Goal: Book appointment/travel/reservation

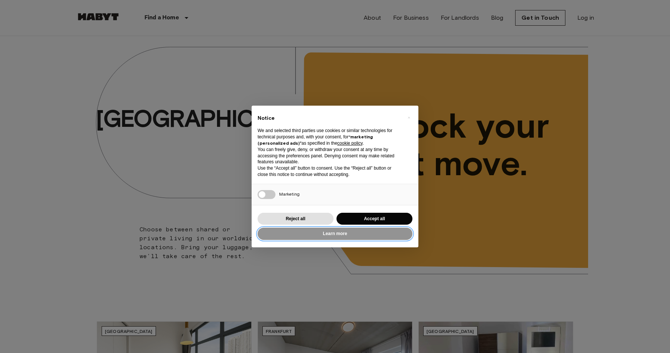
click at [271, 228] on button "Learn more" at bounding box center [335, 234] width 155 height 12
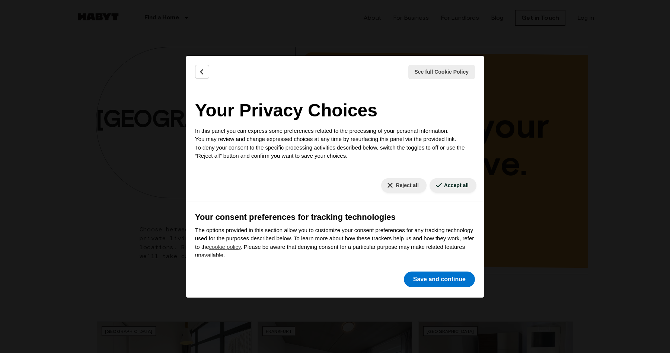
click at [212, 77] on div "See full Cookie Policy Cookie Policy" at bounding box center [335, 72] width 298 height 32
click at [203, 71] on icon "Back" at bounding box center [201, 71] width 7 height 7
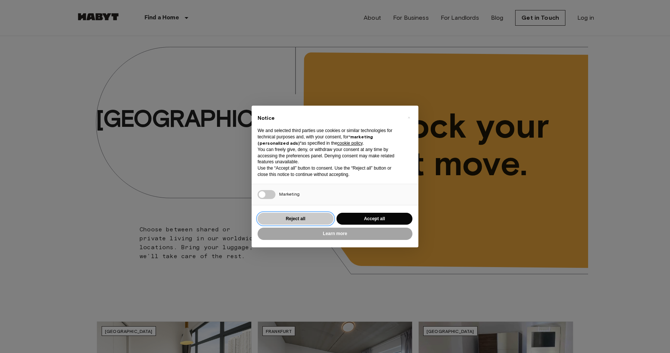
click at [316, 219] on button "Reject all" at bounding box center [296, 219] width 76 height 12
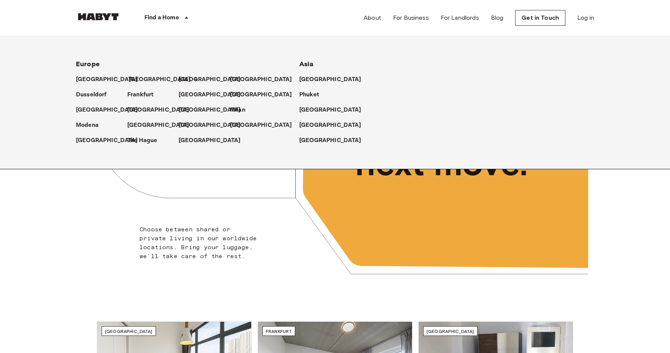
click at [134, 80] on p "[GEOGRAPHIC_DATA]" at bounding box center [160, 79] width 62 height 9
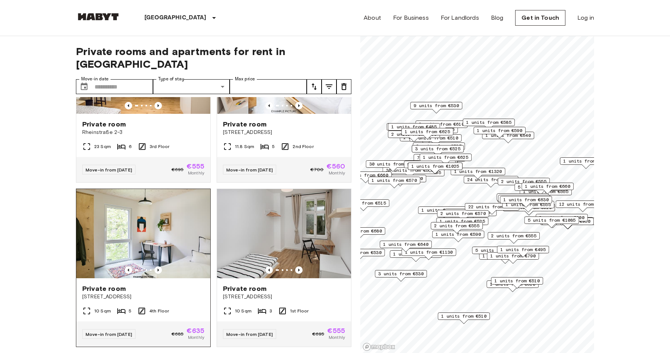
scroll to position [573, 0]
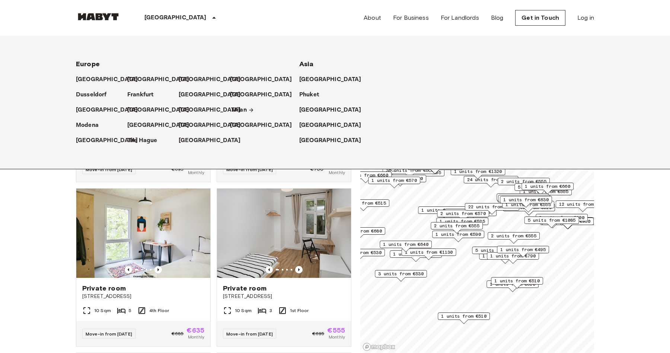
click at [240, 111] on p "Milan" at bounding box center [238, 110] width 15 height 9
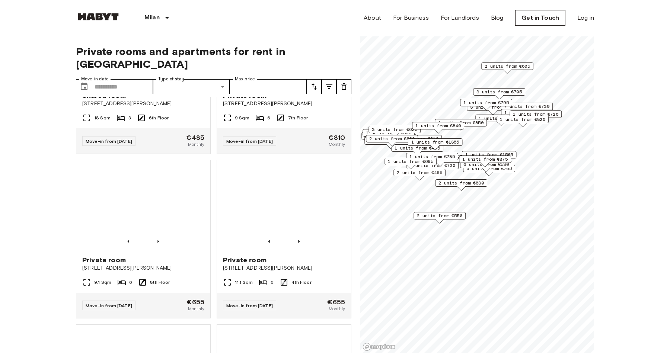
scroll to position [604, 0]
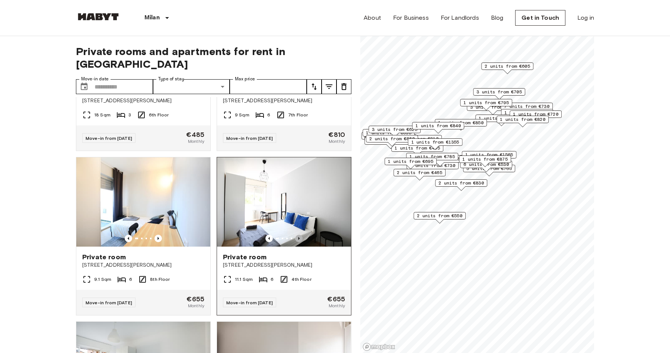
click at [301, 235] on icon "Previous image" at bounding box center [298, 238] width 7 height 7
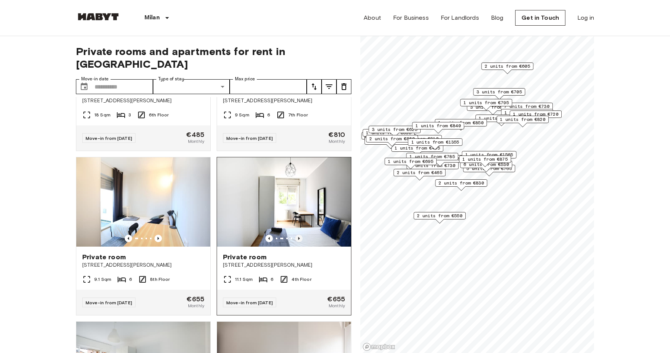
click at [301, 235] on icon "Previous image" at bounding box center [298, 238] width 7 height 7
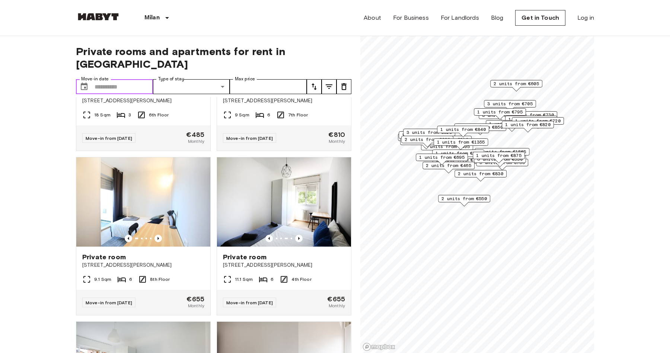
click at [124, 79] on input "Move-in date" at bounding box center [124, 86] width 58 height 15
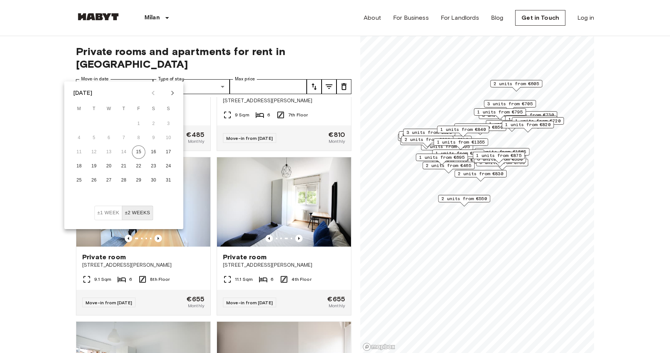
click at [172, 93] on icon "Next month" at bounding box center [172, 93] width 3 height 4
click at [88, 179] on button "30" at bounding box center [93, 180] width 13 height 13
type input "**********"
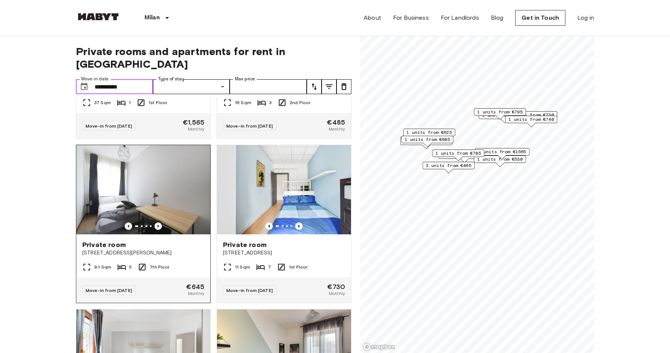
scroll to position [121, 0]
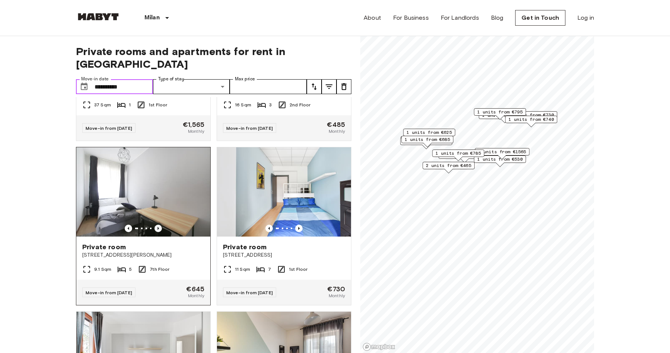
click at [157, 227] on icon "Previous image" at bounding box center [157, 228] width 1 height 3
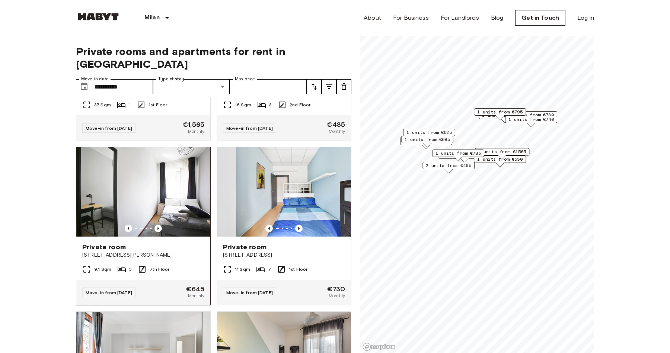
click at [167, 280] on div "Move-in from 27 Sep 25 €645 Monthly" at bounding box center [143, 292] width 134 height 25
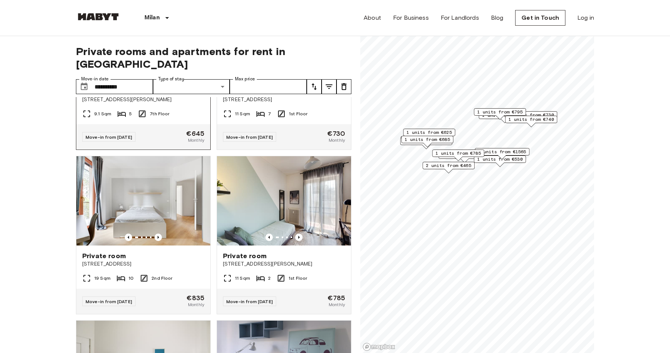
scroll to position [276, 0]
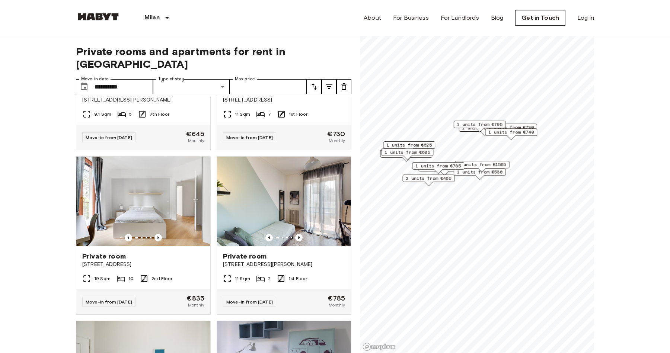
drag, startPoint x: 480, startPoint y: 155, endPoint x: 464, endPoint y: 157, distance: 16.9
click at [461, 163] on span "1 units from €785" at bounding box center [437, 166] width 45 height 7
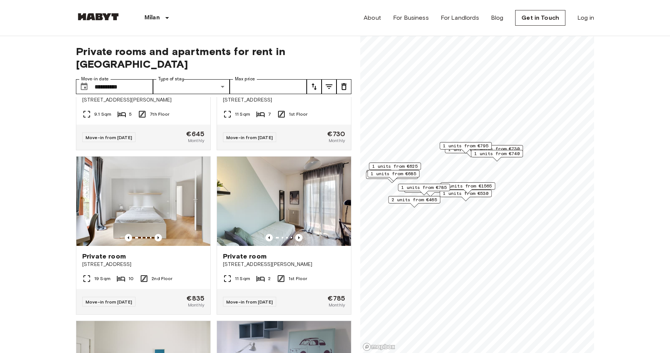
drag, startPoint x: 477, startPoint y: 188, endPoint x: 489, endPoint y: 191, distance: 11.6
click at [489, 189] on span "1 units from €1565" at bounding box center [468, 186] width 48 height 7
click at [472, 186] on span "1 units from €1565" at bounding box center [466, 188] width 48 height 7
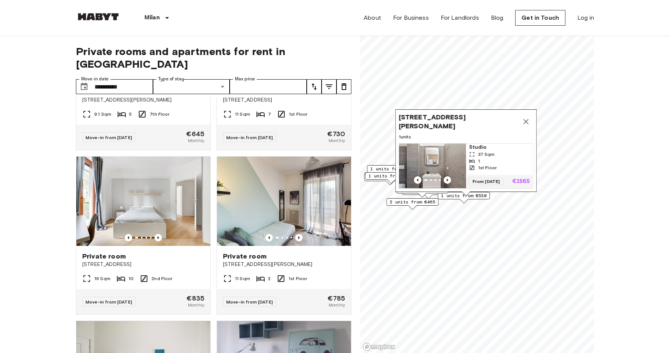
click at [467, 195] on div "Map marker" at bounding box center [466, 194] width 8 height 4
click at [461, 199] on div "Map marker" at bounding box center [464, 201] width 8 height 4
click at [425, 204] on span "2 units from €465" at bounding box center [412, 202] width 45 height 7
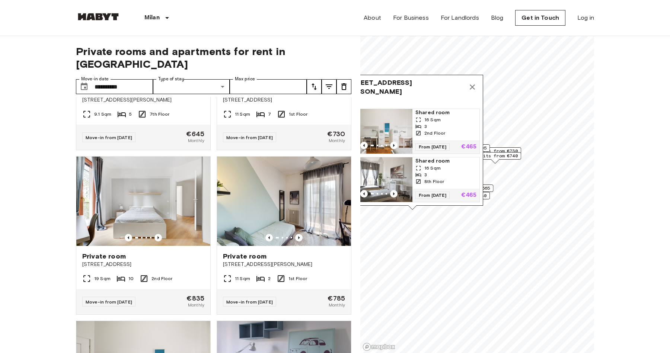
click at [487, 197] on div "1 units from €530" at bounding box center [464, 195] width 52 height 7
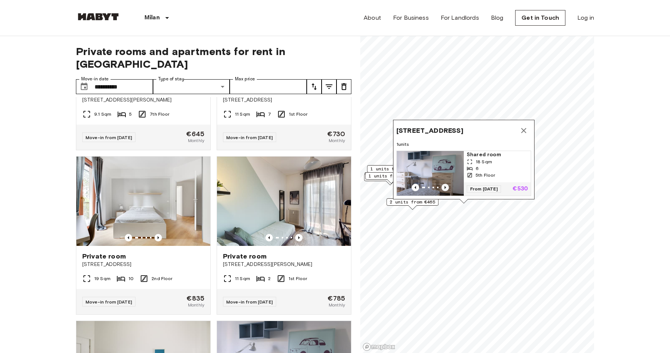
click at [445, 188] on icon "Previous image" at bounding box center [444, 187] width 1 height 3
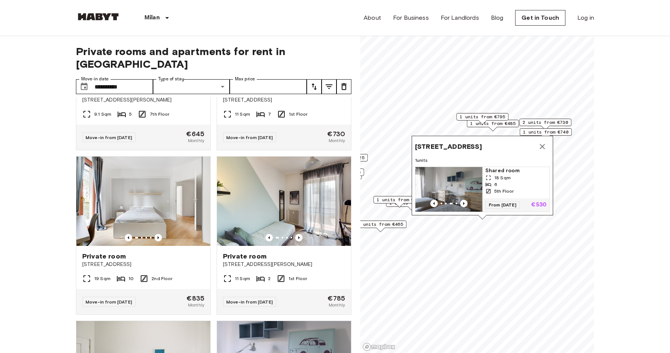
click at [545, 148] on icon "Map marker" at bounding box center [542, 146] width 9 height 9
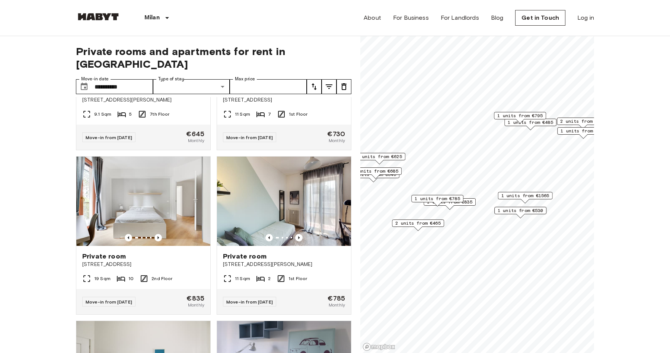
click at [469, 202] on span "1 units from €835" at bounding box center [449, 202] width 45 height 7
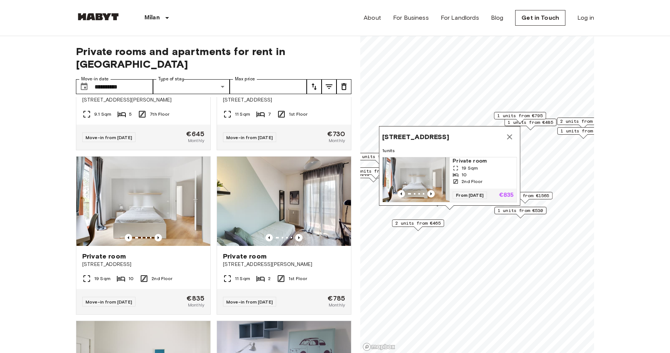
click at [429, 225] on span "2 units from €465" at bounding box center [417, 223] width 45 height 7
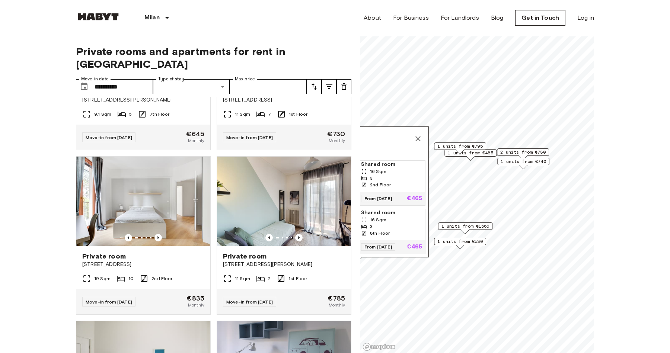
click at [524, 153] on span "2 units from €730" at bounding box center [522, 152] width 45 height 7
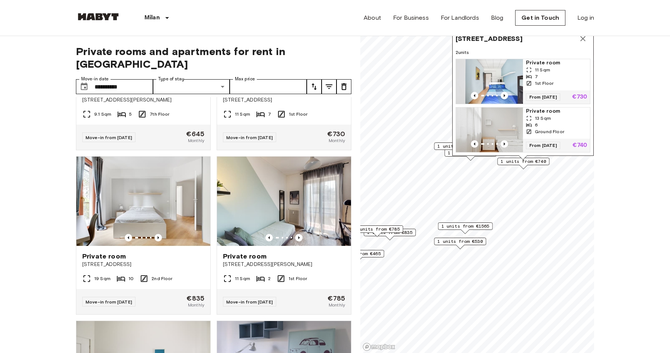
click at [526, 165] on div "Map marker" at bounding box center [523, 167] width 8 height 4
click at [525, 162] on span "1 units from €740" at bounding box center [523, 161] width 45 height 7
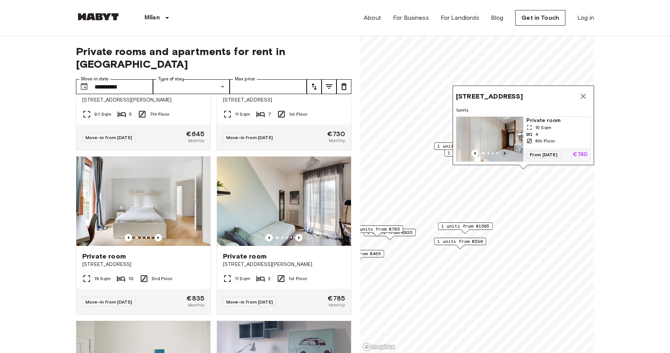
click at [508, 152] on icon "Previous image" at bounding box center [504, 153] width 7 height 7
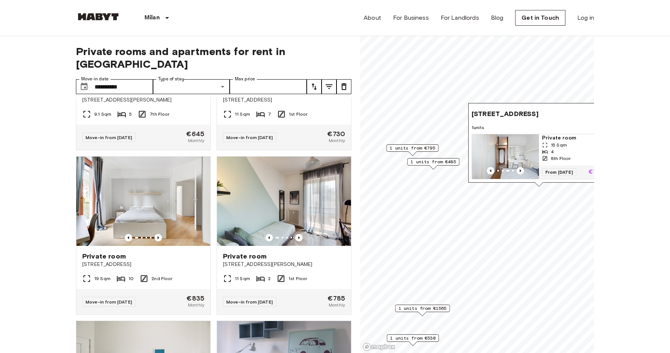
click at [530, 179] on link "Private room 15 Sqm 4 8th Floor From 01 Oct 25 €740" at bounding box center [539, 156] width 135 height 45
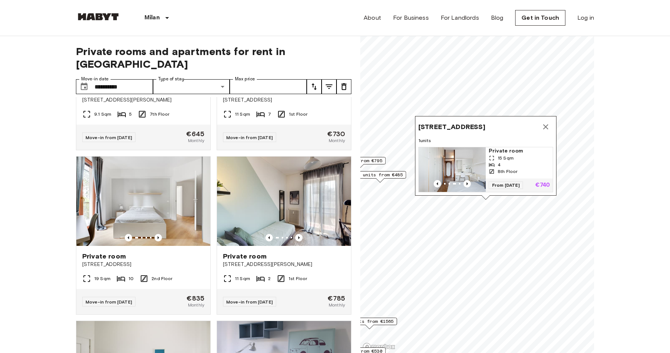
click at [550, 128] on icon "Map marker" at bounding box center [545, 126] width 9 height 9
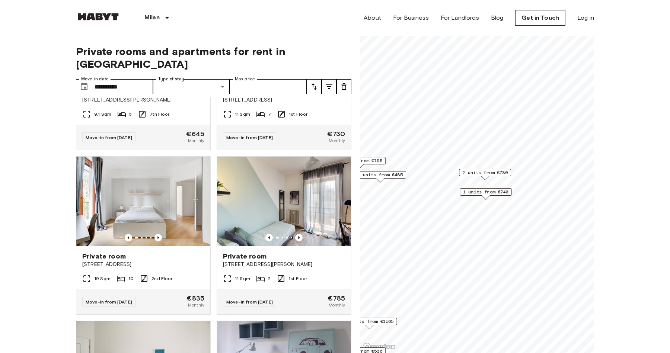
click at [496, 175] on span "2 units from €730" at bounding box center [484, 172] width 45 height 7
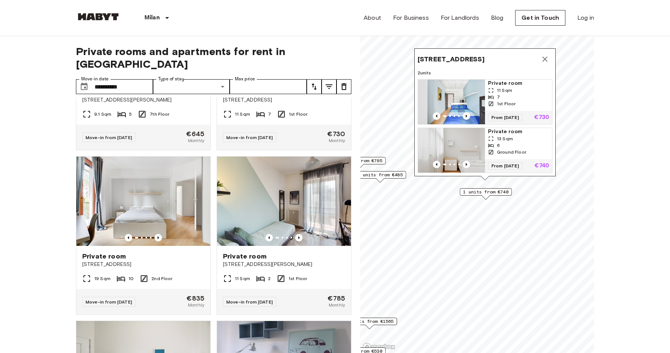
click at [506, 85] on span "Private room" at bounding box center [518, 83] width 61 height 7
click at [502, 133] on span "Private room" at bounding box center [518, 131] width 61 height 7
click at [500, 194] on span "1 units from €740" at bounding box center [485, 192] width 45 height 7
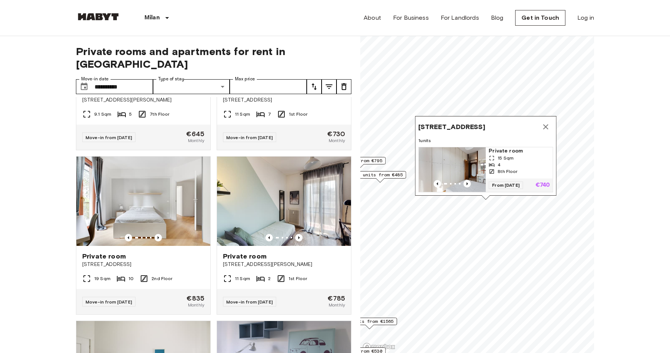
click at [510, 155] on span "15 Sqm" at bounding box center [506, 158] width 16 height 7
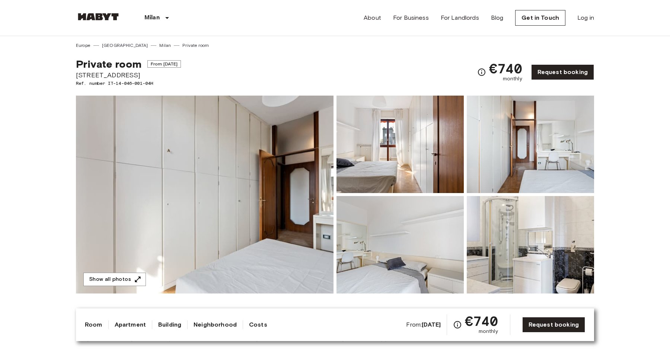
scroll to position [45, 0]
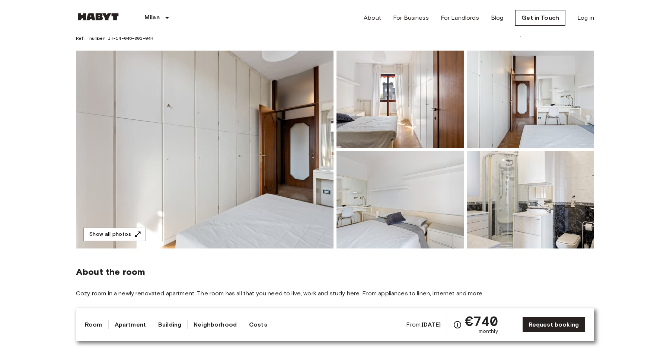
click at [282, 176] on img at bounding box center [205, 150] width 258 height 198
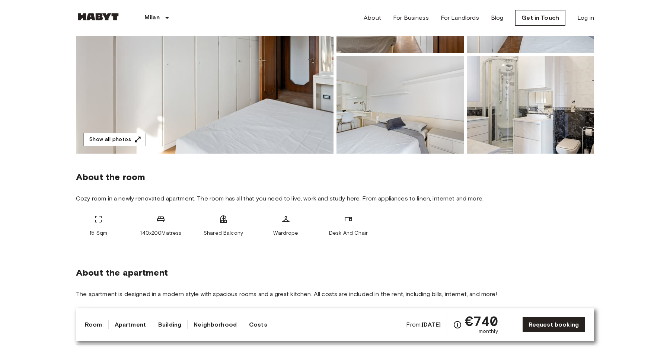
scroll to position [144, 0]
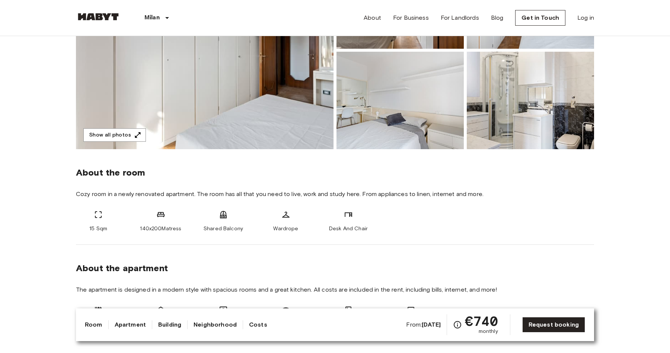
click at [252, 197] on span "Cozy room in a newly renovated apartment. The room has all that you need to liv…" at bounding box center [335, 194] width 518 height 8
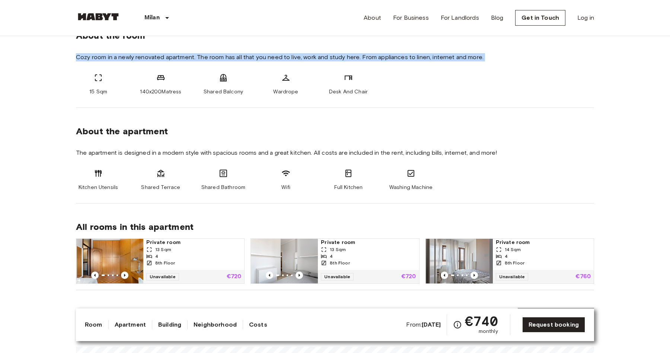
scroll to position [281, 0]
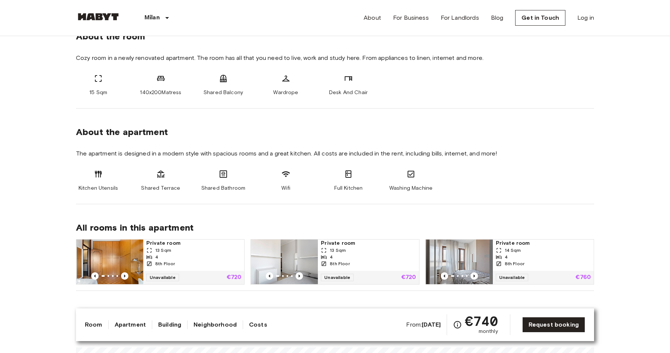
click at [183, 156] on span "The apartment is designed in a modern style with spacious rooms and a great kit…" at bounding box center [335, 154] width 518 height 8
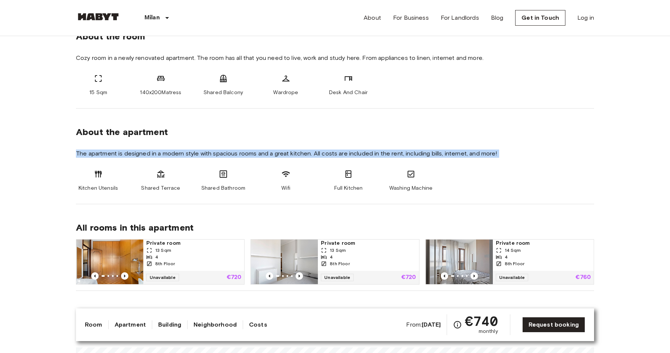
click at [198, 156] on span "The apartment is designed in a modern style with spacious rooms and a great kit…" at bounding box center [335, 154] width 518 height 8
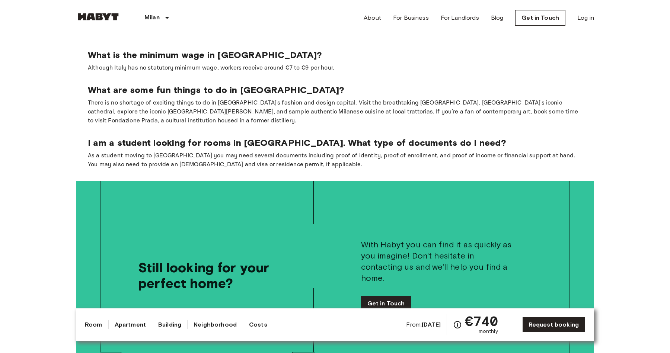
scroll to position [1378, 0]
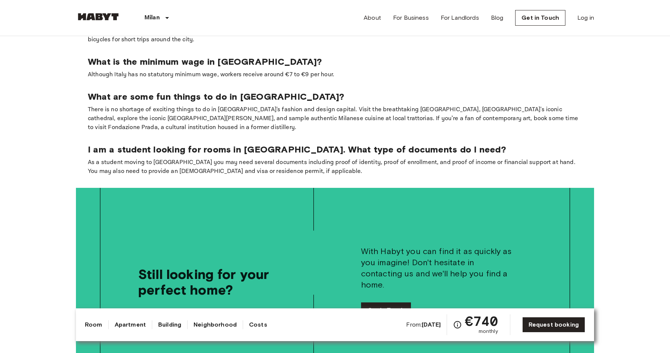
click at [218, 158] on p "As a student moving to [GEOGRAPHIC_DATA] you may need several documents includi…" at bounding box center [335, 167] width 494 height 18
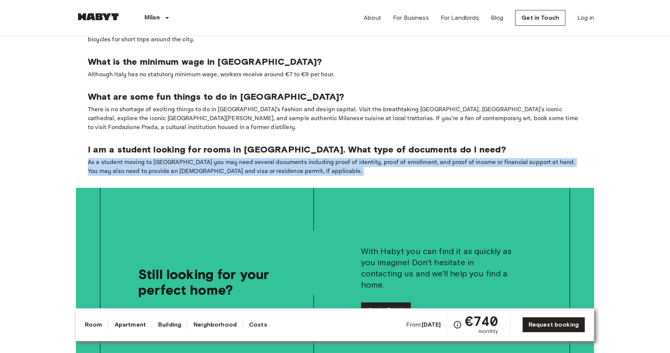
click at [258, 158] on p "As a student moving to [GEOGRAPHIC_DATA] you may need several documents includi…" at bounding box center [335, 167] width 494 height 18
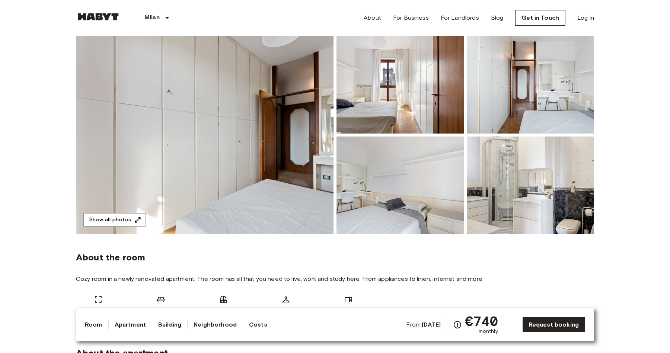
scroll to position [0, 0]
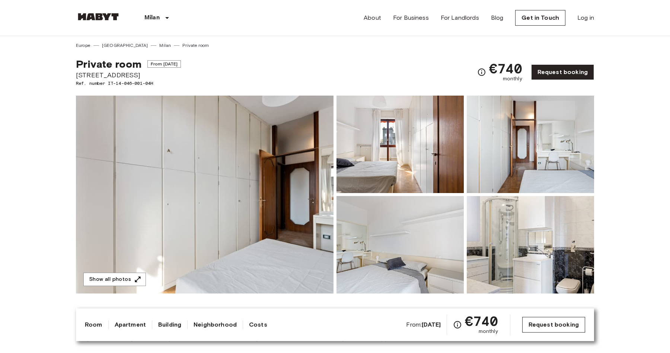
click at [542, 326] on link "Request booking" at bounding box center [553, 325] width 63 height 16
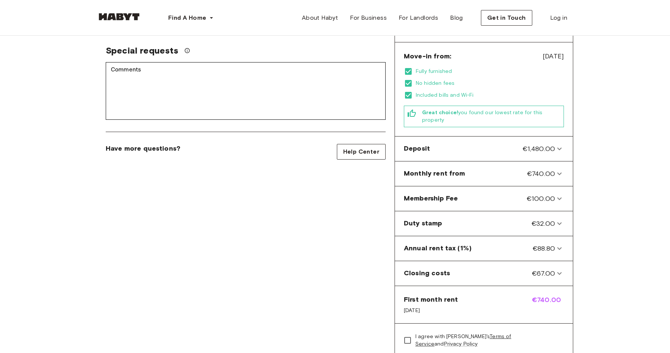
scroll to position [180, 0]
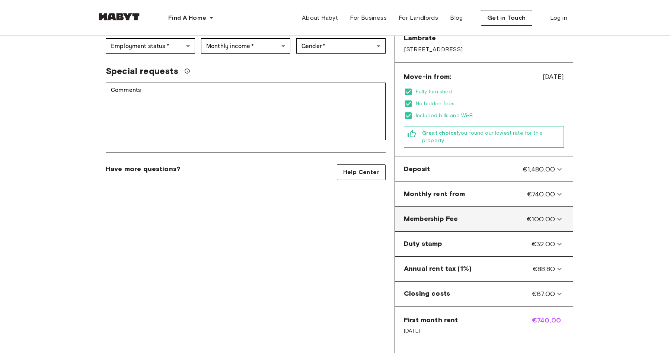
click at [434, 214] on span "Membership Fee" at bounding box center [431, 219] width 54 height 10
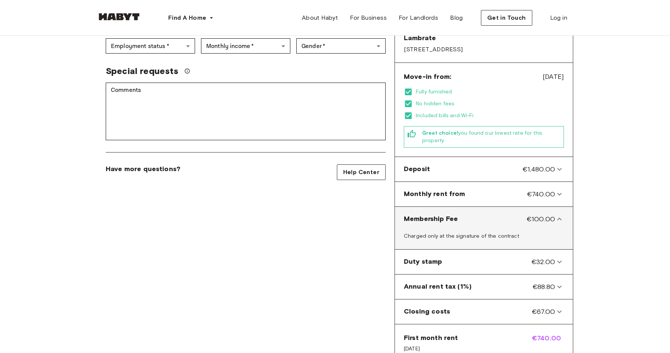
click at [436, 214] on span "Membership Fee" at bounding box center [431, 219] width 54 height 10
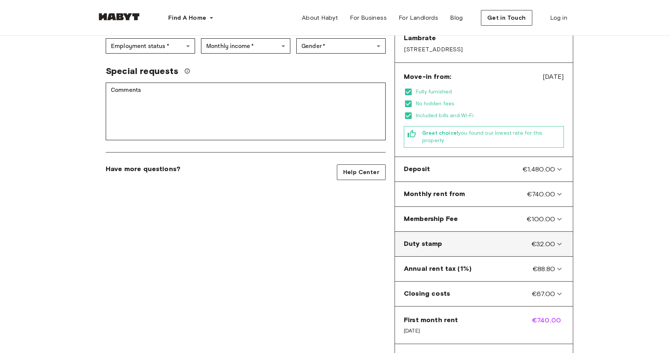
click at [441, 235] on stamp-panel "Duty stamp €32.00" at bounding box center [484, 244] width 172 height 19
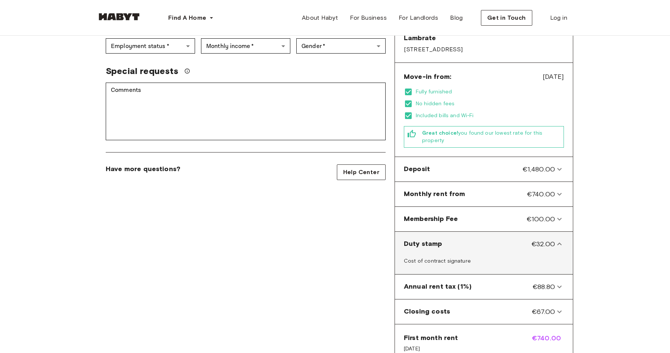
click at [441, 235] on stamp-panel "Duty stamp €32.00" at bounding box center [484, 244] width 172 height 19
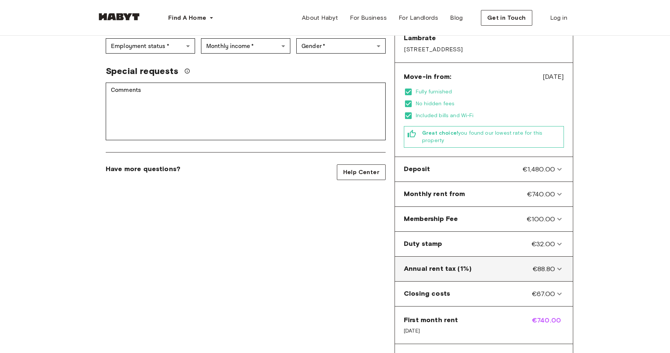
click at [448, 260] on \(1\%\)-panel "Annual rent tax (1%) €88.80" at bounding box center [484, 269] width 172 height 19
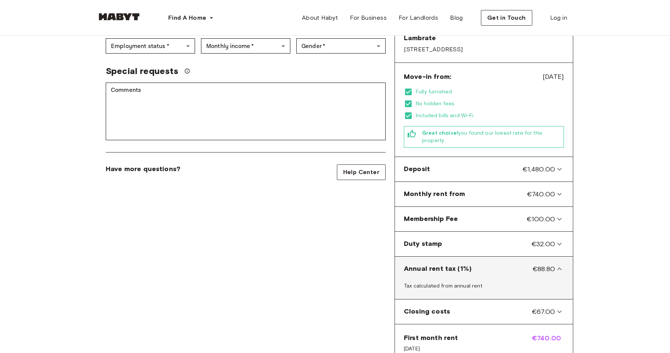
click at [449, 264] on span "Annual rent tax (1%)" at bounding box center [438, 269] width 68 height 10
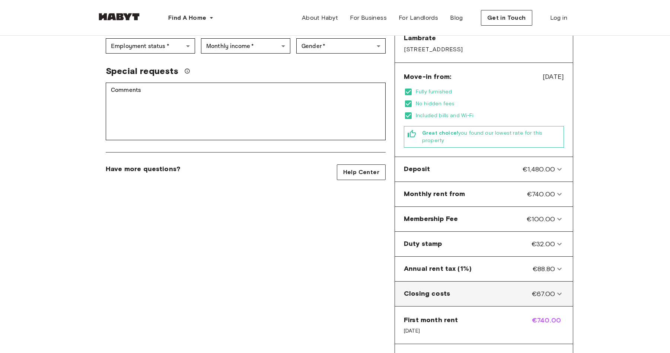
click at [450, 285] on costs-panel "Closing costs €67.00" at bounding box center [484, 294] width 172 height 19
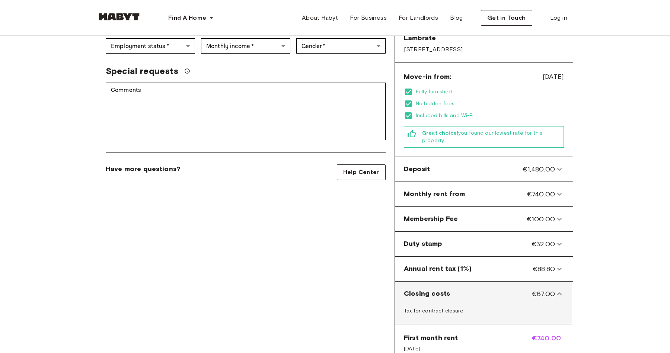
click at [451, 289] on div "Closing costs €67.00" at bounding box center [479, 294] width 151 height 10
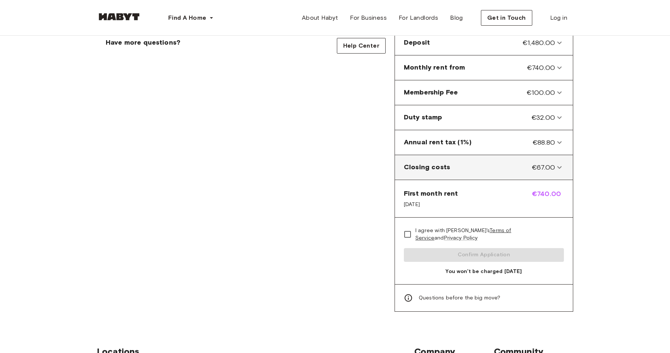
scroll to position [311, 0]
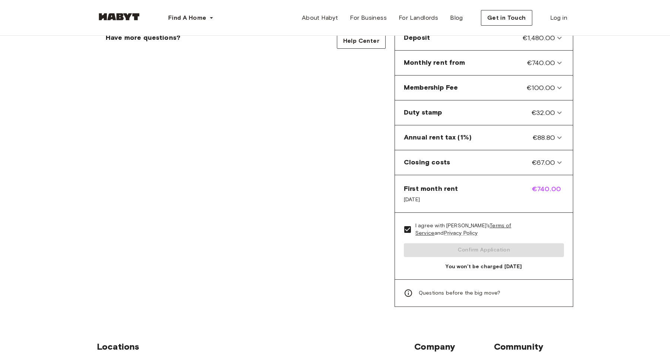
click at [445, 234] on div "I agree with Habyt's Terms of Service and Privacy Policy Confirm Application Yo…" at bounding box center [484, 246] width 178 height 67
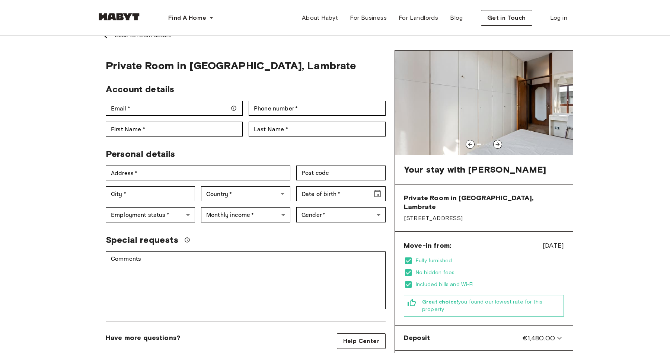
scroll to position [0, 0]
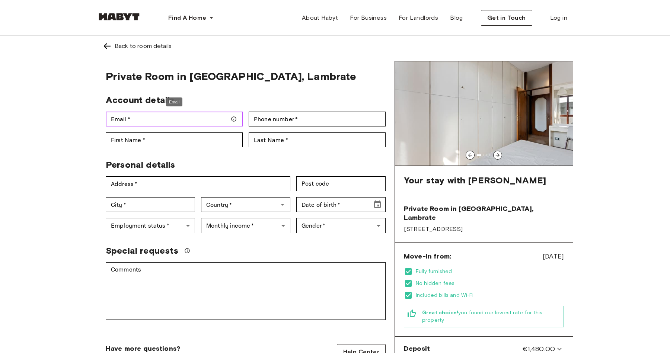
click at [142, 116] on input "Email   *" at bounding box center [174, 119] width 137 height 15
click at [165, 82] on span "Private Room in Milan, Lambrate" at bounding box center [246, 76] width 280 height 13
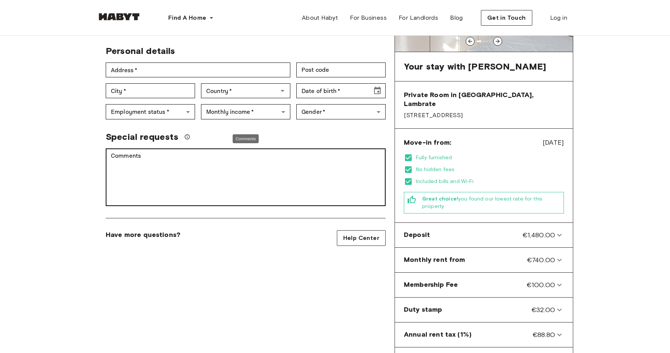
scroll to position [115, 0]
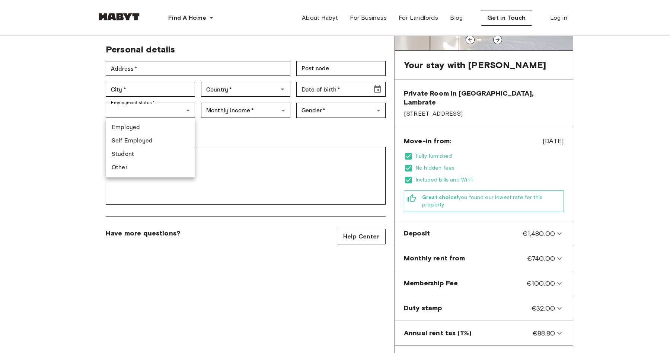
click at [232, 132] on div at bounding box center [335, 176] width 670 height 353
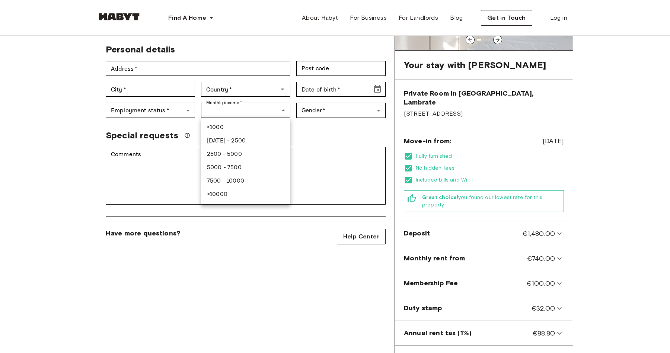
click at [311, 134] on div at bounding box center [335, 176] width 670 height 353
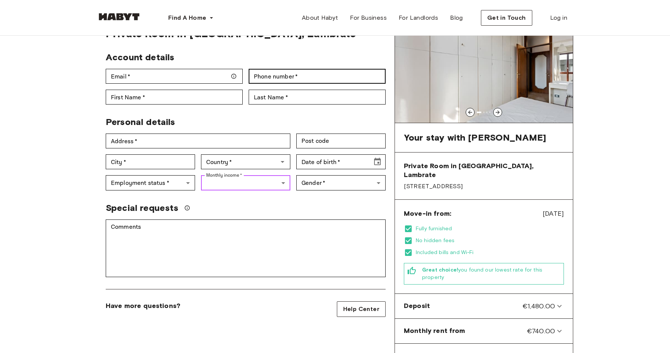
scroll to position [0, 0]
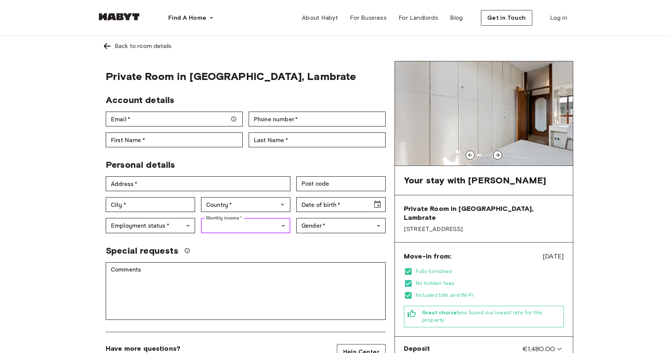
click at [506, 154] on img at bounding box center [484, 113] width 178 height 104
click at [498, 155] on icon at bounding box center [498, 155] width 4 height 4
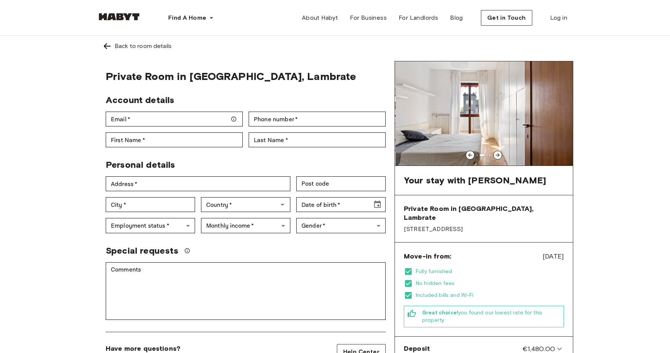
click at [498, 155] on icon at bounding box center [498, 155] width 4 height 4
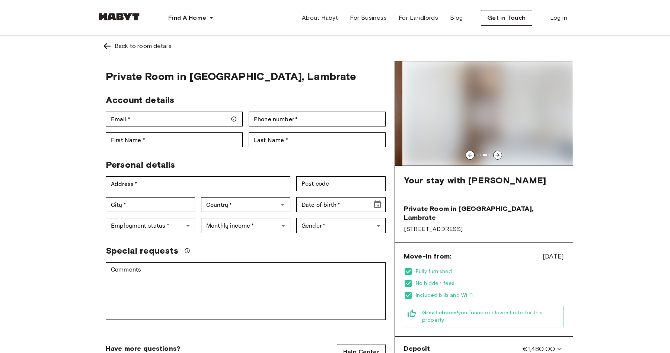
click at [498, 155] on icon at bounding box center [498, 155] width 4 height 4
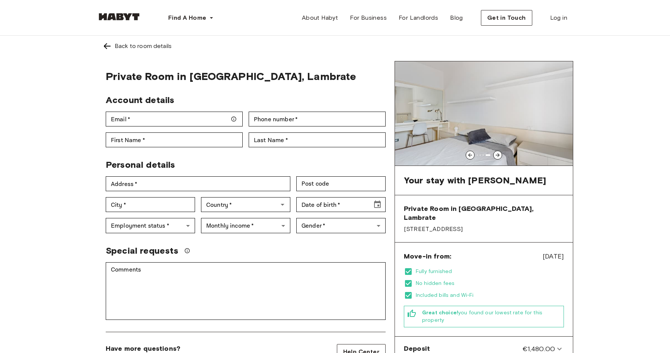
click at [472, 156] on icon at bounding box center [470, 155] width 6 height 6
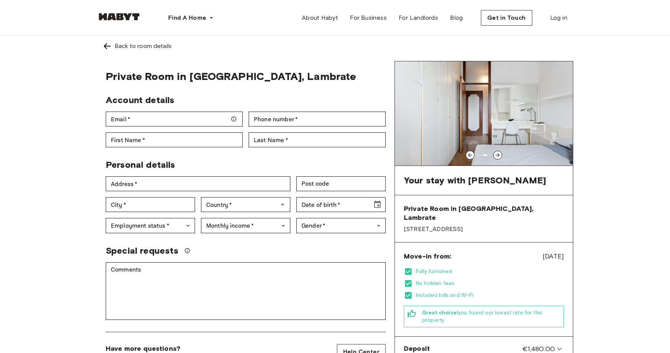
click at [504, 154] on img at bounding box center [484, 113] width 178 height 104
click at [497, 153] on icon at bounding box center [498, 155] width 4 height 4
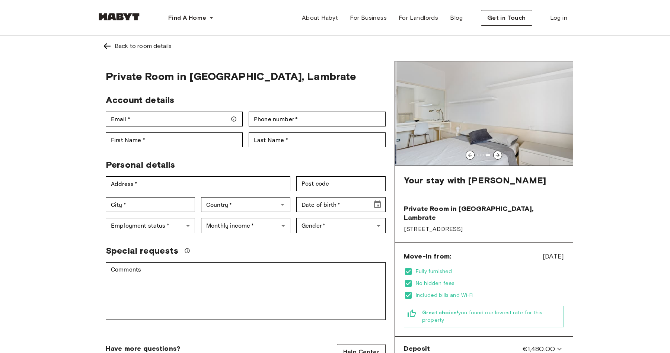
click at [497, 153] on icon at bounding box center [498, 155] width 4 height 4
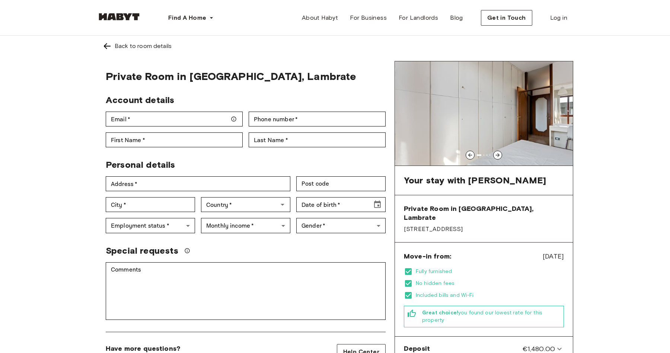
click at [497, 153] on icon at bounding box center [498, 155] width 4 height 4
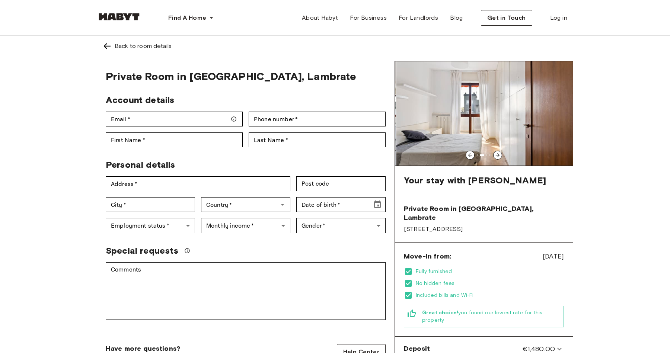
click at [497, 153] on icon at bounding box center [498, 155] width 4 height 4
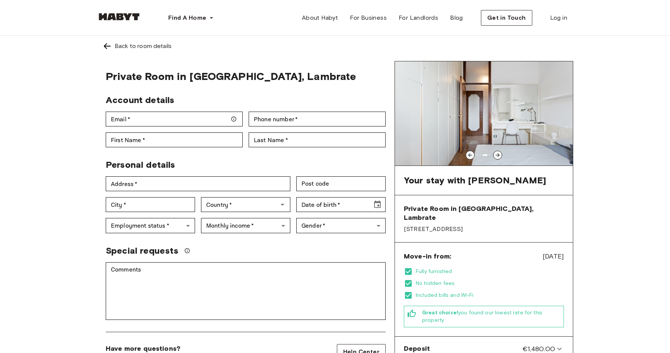
click at [497, 153] on icon at bounding box center [498, 155] width 4 height 4
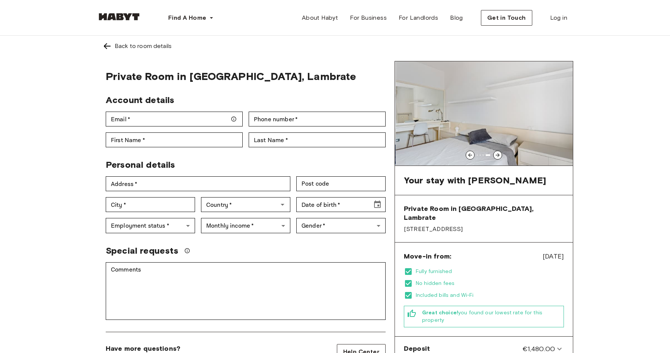
click at [497, 153] on icon at bounding box center [498, 155] width 4 height 4
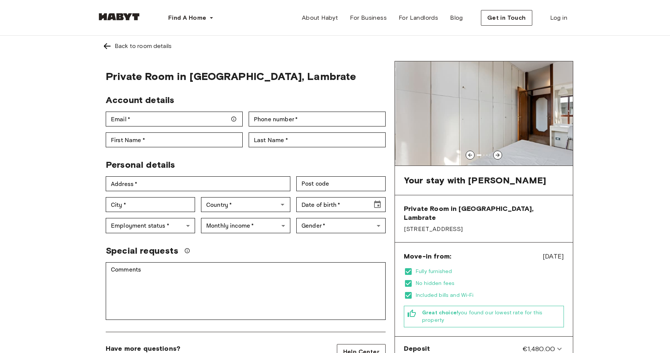
click at [497, 153] on icon at bounding box center [498, 155] width 4 height 4
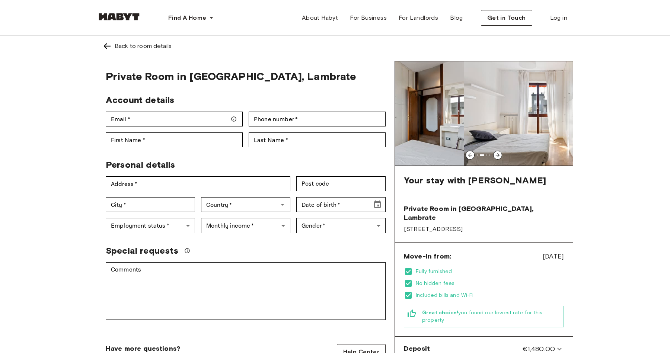
click at [497, 153] on icon at bounding box center [498, 155] width 4 height 4
